Goal: Find specific page/section: Find specific page/section

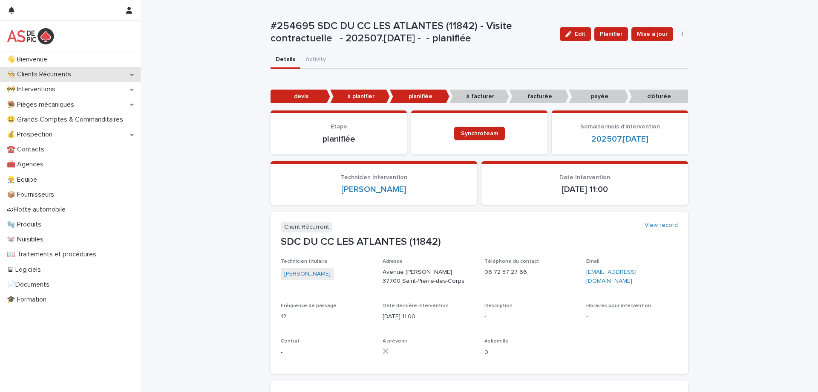
click at [43, 75] on p "👨‍🍳 Clients Récurrents" at bounding box center [40, 74] width 75 height 8
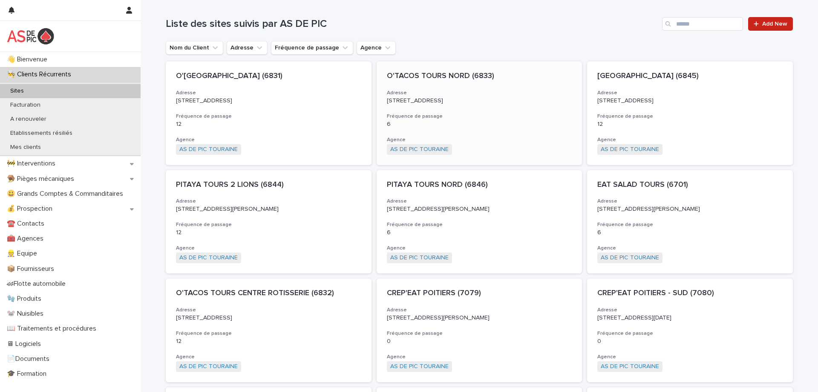
click at [469, 98] on p "[STREET_ADDRESS]" at bounding box center [479, 100] width 185 height 7
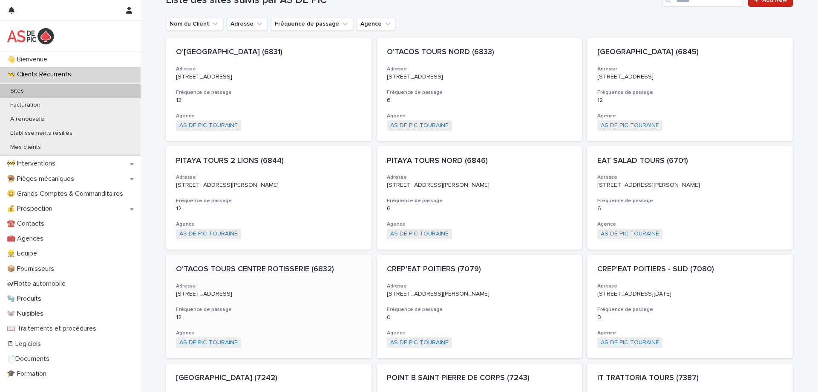
scroll to position [43, 0]
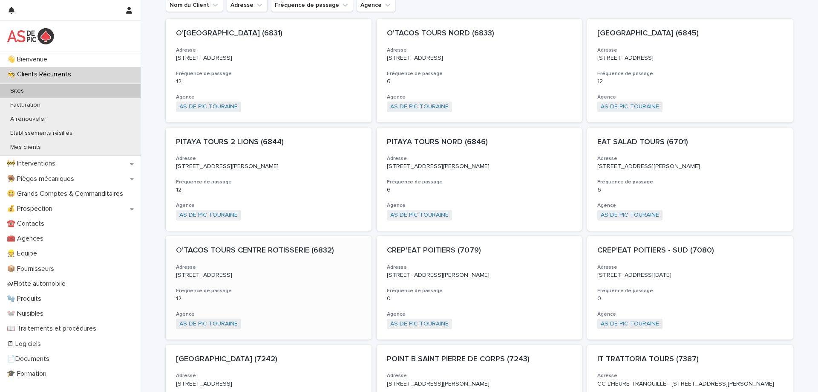
click at [259, 304] on div "O'TACOS TOURS CENTRE ROTISSERIE (6832) Adresse [STREET_ADDRESS] de passage 12 A…" at bounding box center [268, 288] width 205 height 104
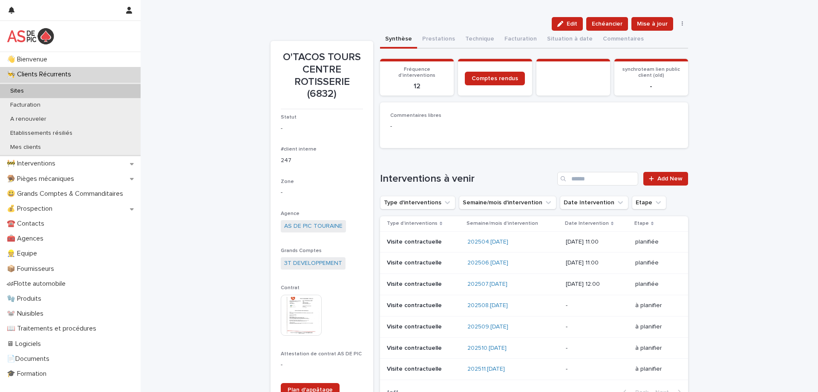
scroll to position [43, 0]
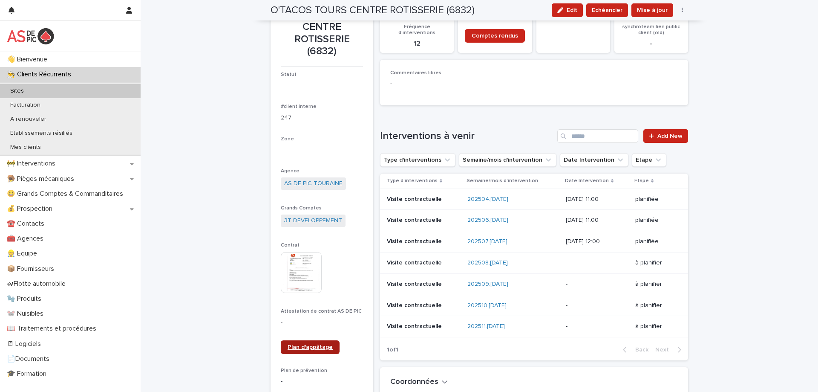
click at [302, 348] on span "Plan d'appâtage" at bounding box center [310, 347] width 45 height 6
click at [302, 345] on span "Plan d'appâtage" at bounding box center [310, 347] width 45 height 6
click at [300, 345] on span "Plan d'appâtage" at bounding box center [310, 347] width 45 height 6
click at [304, 279] on img at bounding box center [301, 272] width 41 height 41
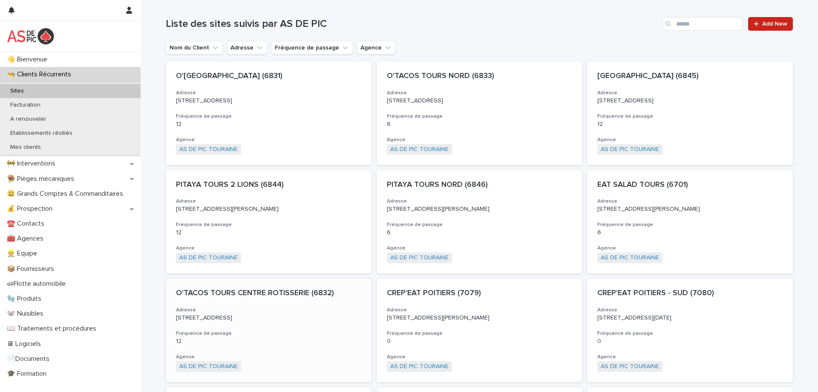
click at [286, 337] on h3 "Fréquence de passage" at bounding box center [268, 333] width 185 height 7
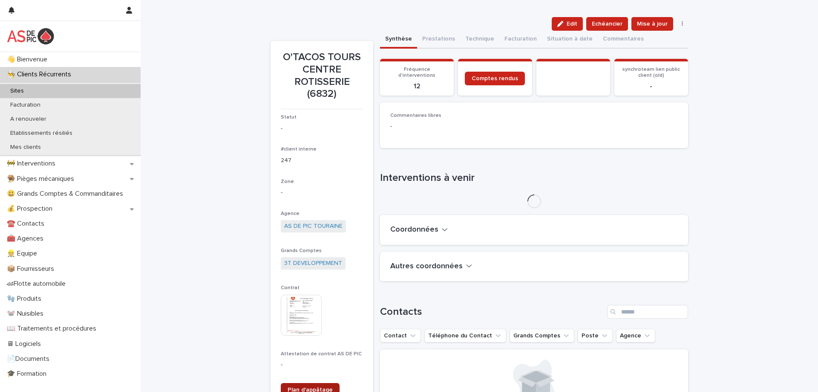
click at [303, 387] on span "Plan d'appâtage" at bounding box center [310, 390] width 45 height 6
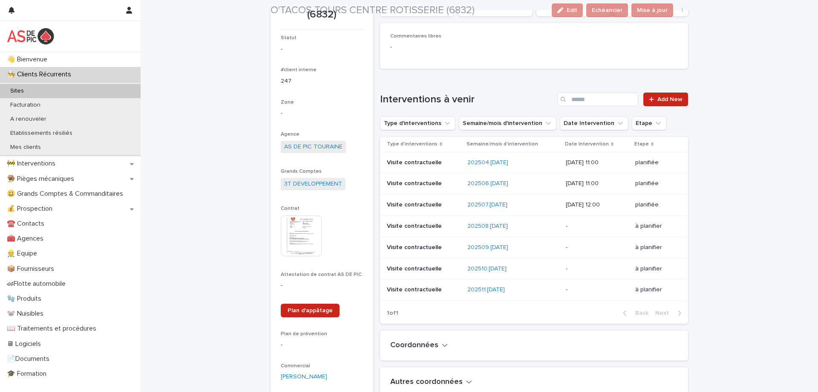
scroll to position [85, 0]
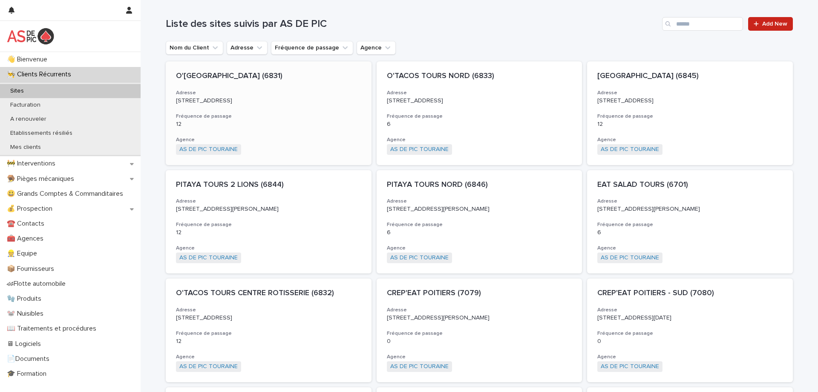
click at [281, 119] on div "O'[GEOGRAPHIC_DATA] (6831) Adresse [STREET_ADDRESS] de passage 12 Agence AS DE …" at bounding box center [268, 113] width 205 height 104
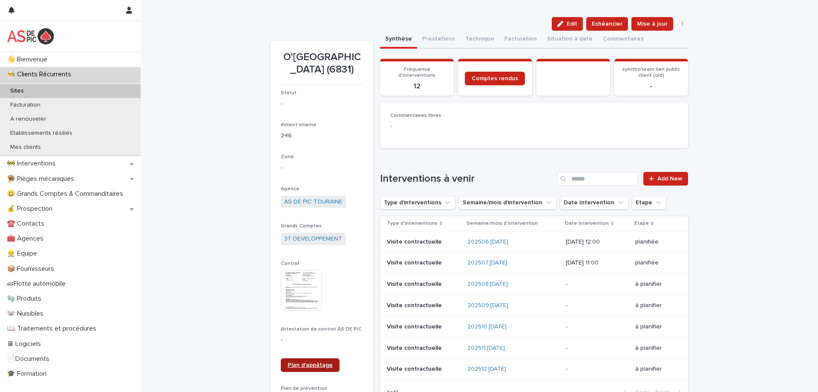
click at [294, 365] on span "Plan d'appâtage" at bounding box center [310, 365] width 45 height 6
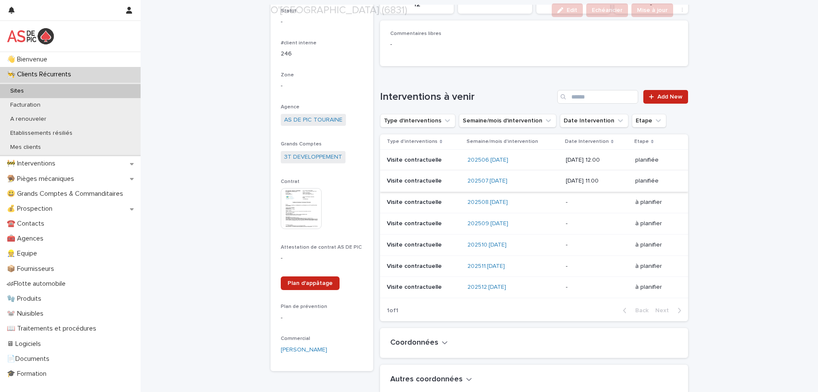
scroll to position [85, 0]
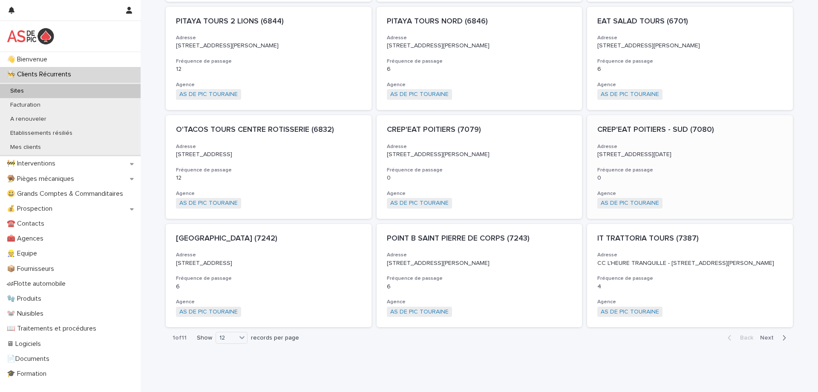
scroll to position [215, 0]
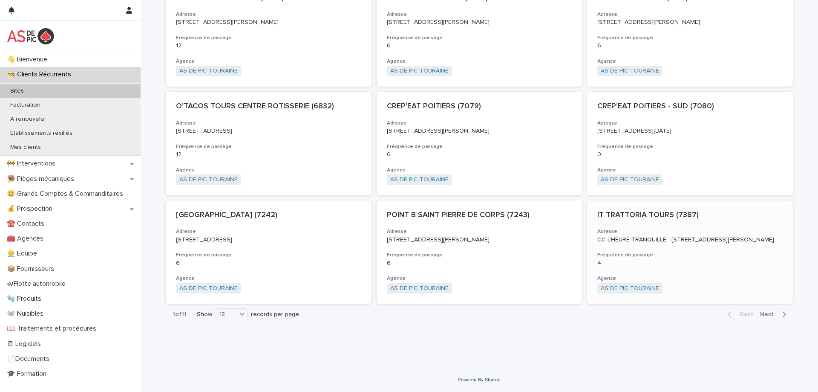
click at [698, 245] on div "IT TRATTORIA TOURS (7387) Adresse CC L'HEURE TRANQUILLE - [STREET_ADDRESS][PERS…" at bounding box center [689, 252] width 205 height 104
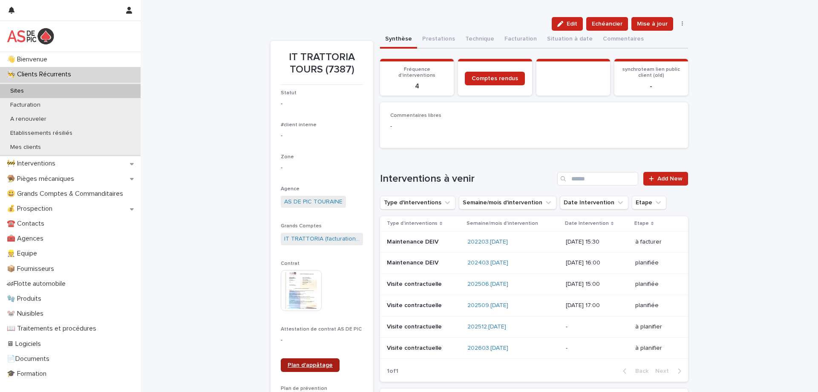
click at [301, 365] on span "Plan d'appâtage" at bounding box center [310, 365] width 45 height 6
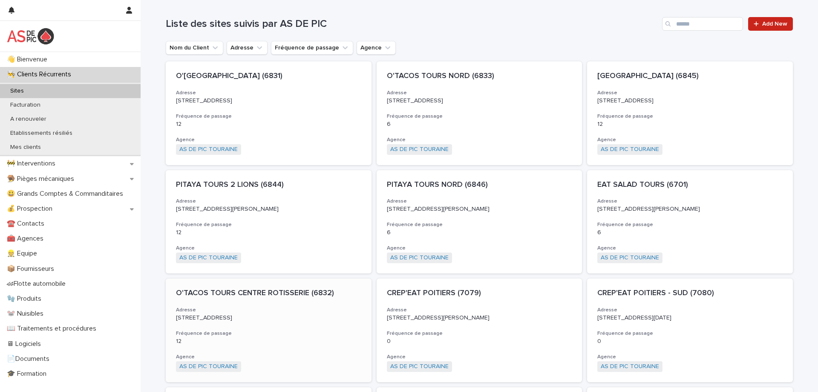
click at [307, 343] on div "O'TACOS TOURS CENTRE ROTISSERIE (6832) Adresse [STREET_ADDRESS] de passage 12 A…" at bounding box center [268, 330] width 205 height 104
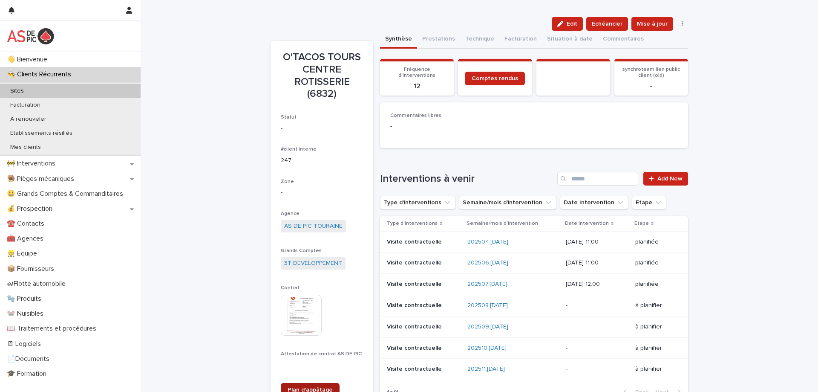
click at [315, 386] on link "Plan d'appâtage" at bounding box center [310, 390] width 59 height 14
